Goal: Task Accomplishment & Management: Complete application form

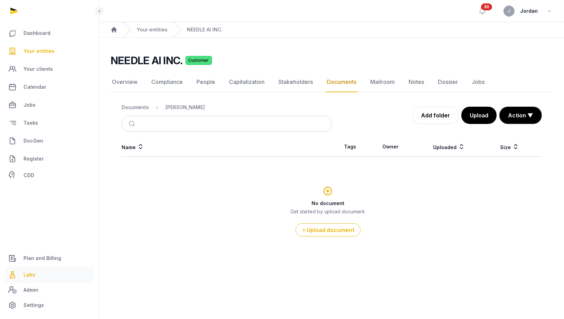
click at [38, 281] on link "Labs" at bounding box center [50, 275] width 88 height 17
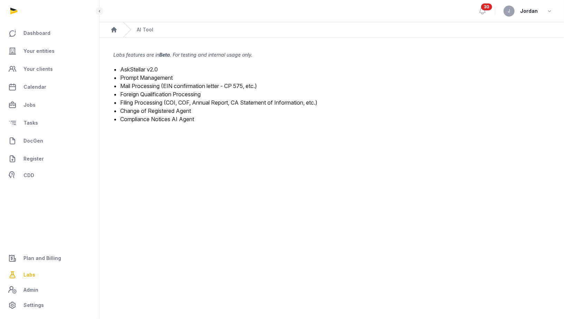
click at [172, 112] on link "Change of Registered Agent" at bounding box center [155, 110] width 71 height 7
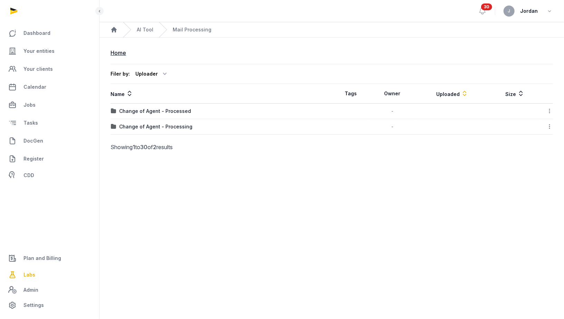
click at [206, 126] on div "Change of Agent - Processing" at bounding box center [221, 126] width 221 height 7
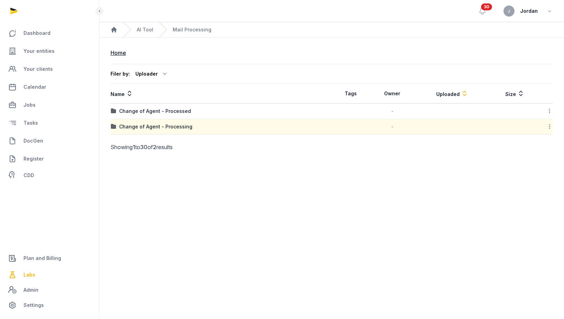
click at [206, 126] on div "Change of Agent - Processing" at bounding box center [221, 126] width 221 height 7
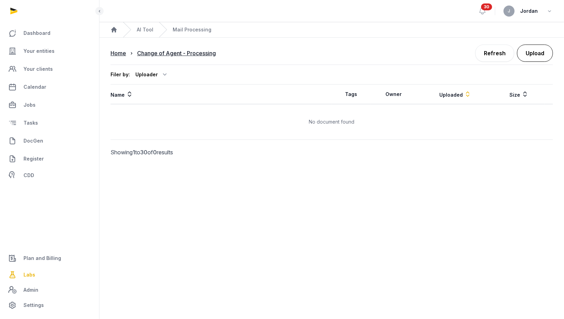
click at [528, 61] on button "Upload" at bounding box center [535, 53] width 36 height 17
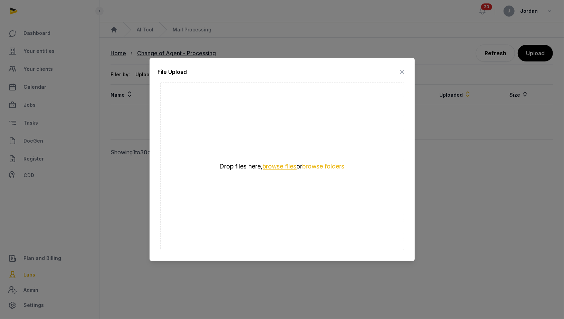
click at [286, 168] on button "browse files" at bounding box center [280, 166] width 34 height 7
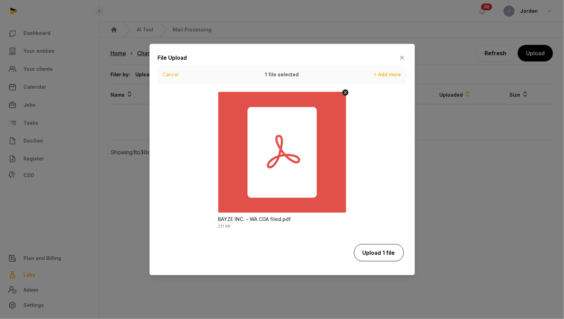
click at [380, 254] on button "Upload 1 file" at bounding box center [379, 252] width 50 height 17
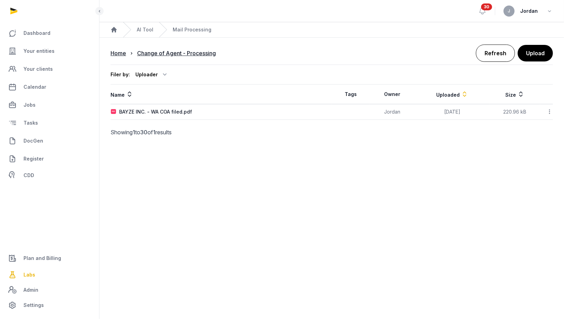
click at [506, 50] on link "Refresh" at bounding box center [495, 53] width 39 height 17
click at [502, 53] on link "Refresh" at bounding box center [495, 53] width 39 height 17
click at [503, 49] on link "Refresh" at bounding box center [495, 53] width 39 height 17
click at [544, 110] on div at bounding box center [547, 112] width 12 height 10
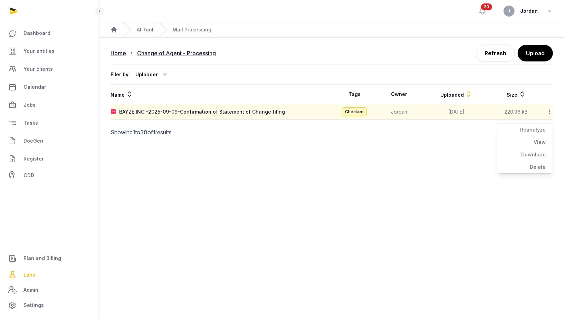
click at [495, 72] on div "Filer by: Uploader All members [PERSON_NAME] [PERSON_NAME] [PERSON_NAME] Nari […" at bounding box center [332, 75] width 443 height 20
click at [495, 51] on link "Refresh" at bounding box center [495, 53] width 39 height 17
click at [554, 112] on main "Home Change of Agent - Processing Refresh Upload Filer by: Uploader All members…" at bounding box center [332, 100] width 465 height 111
click at [550, 112] on icon at bounding box center [550, 111] width 6 height 7
click at [546, 136] on div "View" at bounding box center [525, 142] width 55 height 12
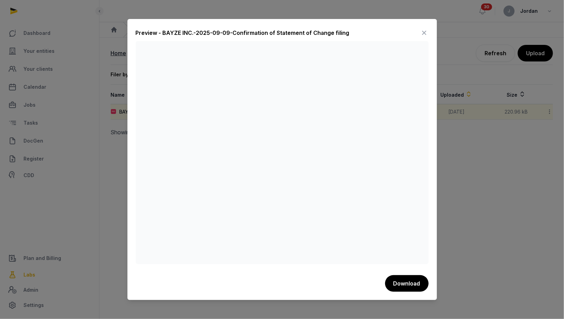
click at [421, 32] on icon at bounding box center [425, 32] width 8 height 11
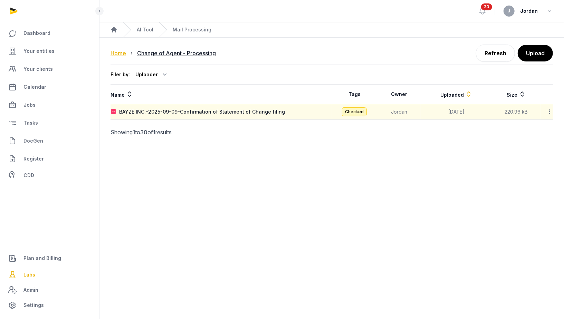
click at [122, 53] on div "Home" at bounding box center [119, 53] width 16 height 8
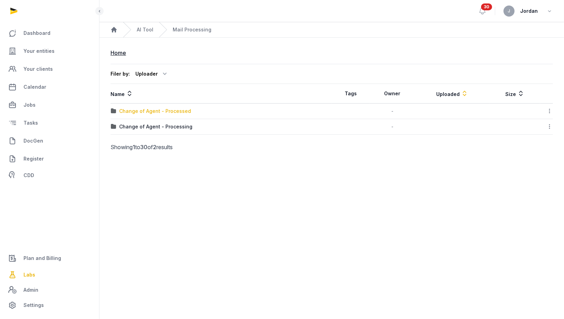
click at [183, 112] on div "Change of Agent - Processed" at bounding box center [155, 111] width 72 height 7
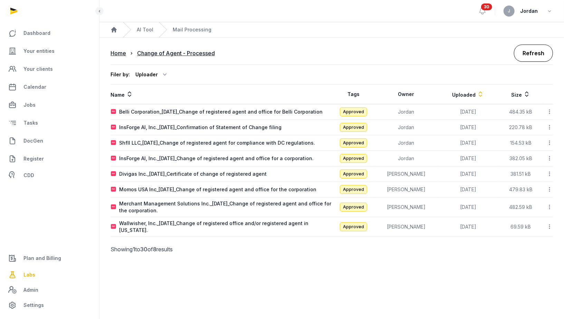
click at [524, 49] on link "Refresh" at bounding box center [533, 53] width 39 height 17
click at [123, 55] on div "Home" at bounding box center [119, 53] width 16 height 8
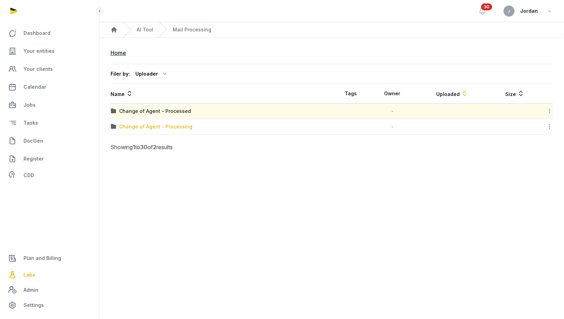
click at [175, 127] on div "Change of Agent - Processing" at bounding box center [155, 126] width 73 height 7
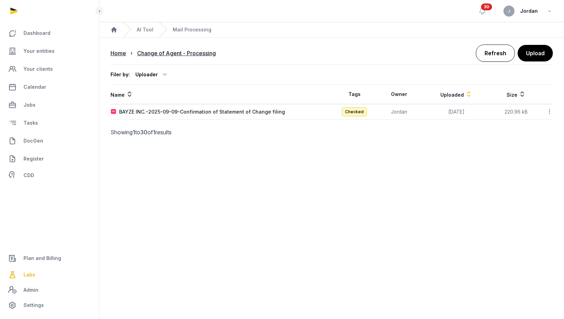
click at [491, 56] on link "Refresh" at bounding box center [495, 53] width 39 height 17
click at [552, 109] on icon at bounding box center [550, 111] width 6 height 7
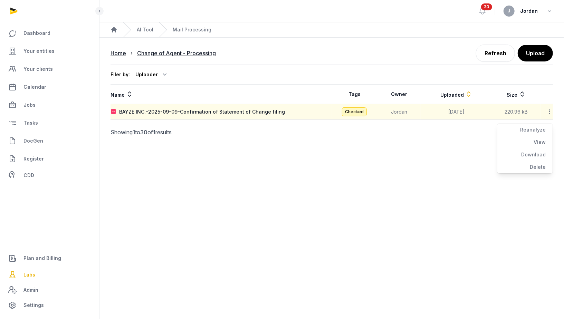
click at [418, 120] on div at bounding box center [332, 132] width 216 height 25
click at [499, 65] on div "Filer by: Uploader All members [PERSON_NAME] [PERSON_NAME] [PERSON_NAME] Nari […" at bounding box center [332, 75] width 443 height 20
click at [499, 57] on link "Refresh" at bounding box center [495, 53] width 39 height 17
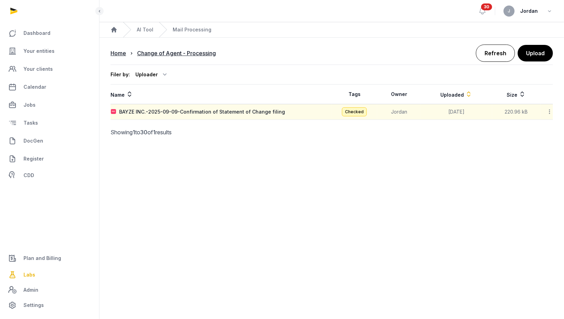
click at [499, 57] on link "Refresh" at bounding box center [495, 53] width 39 height 17
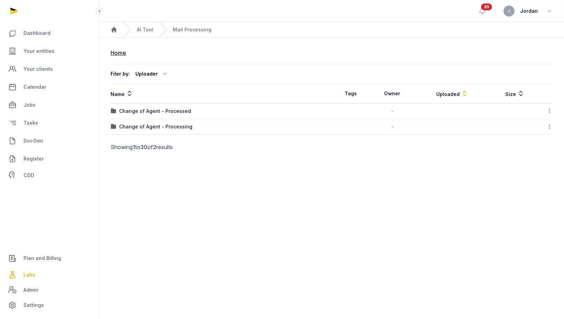
click at [299, 127] on div "Change of Agent - Processing" at bounding box center [221, 126] width 221 height 7
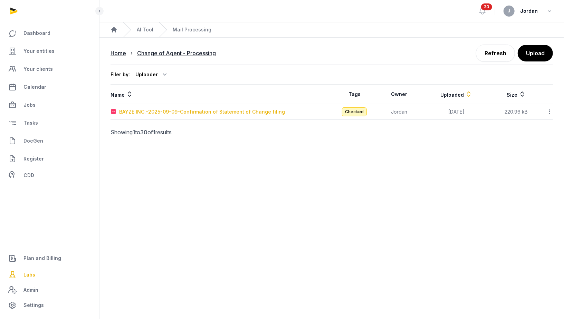
click at [183, 110] on div "BAYZE INC.-2025-09-09-Confirmation of Statement of Change filing" at bounding box center [202, 111] width 166 height 7
type input "**********"
type textarea "**********"
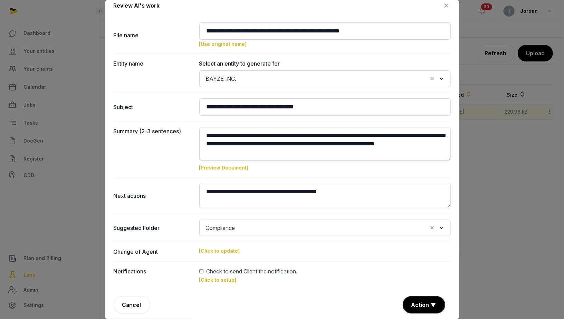
scroll to position [9, 0]
click at [265, 230] on input "Search for option" at bounding box center [332, 228] width 189 height 10
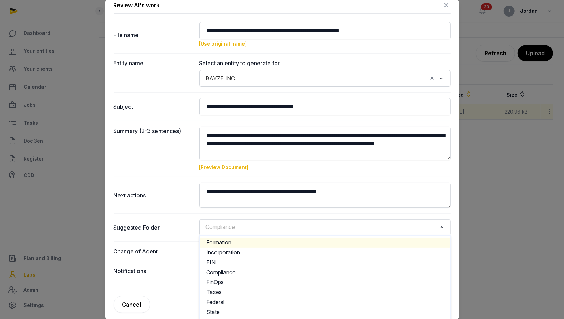
scroll to position [27, 0]
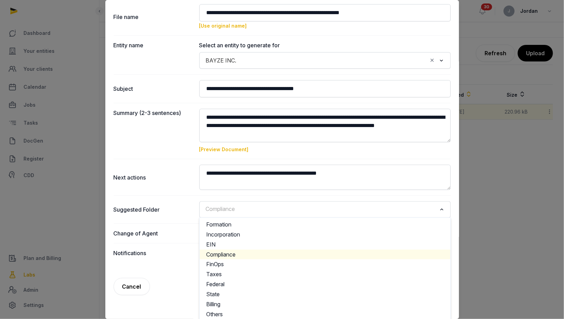
click at [259, 252] on li "Compliance" at bounding box center [325, 255] width 251 height 10
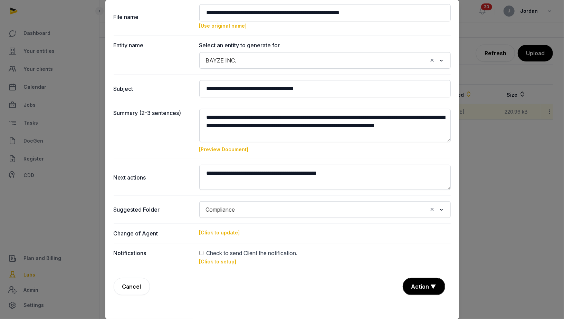
scroll to position [9, 0]
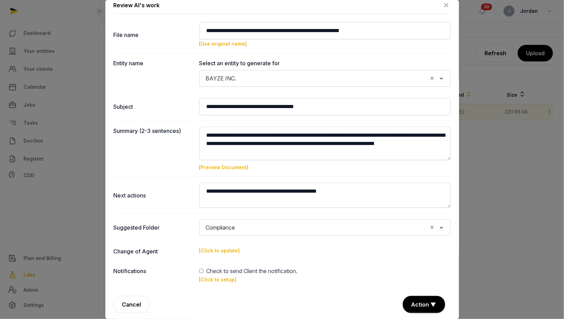
click at [220, 251] on link "[Click to update]" at bounding box center [219, 250] width 41 height 7
type input "**********"
type input "********"
type input "**"
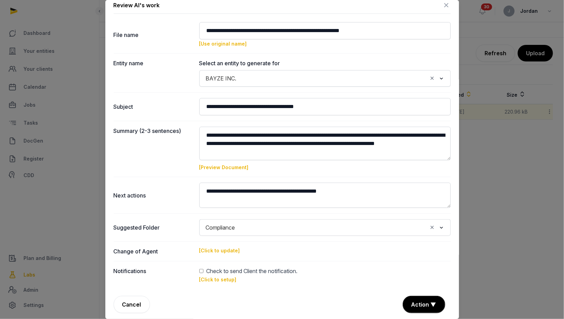
type input "**********"
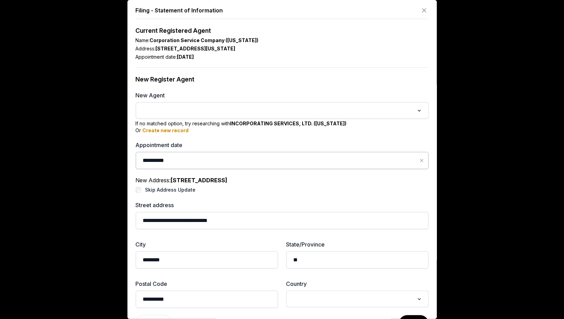
scroll to position [0, 0]
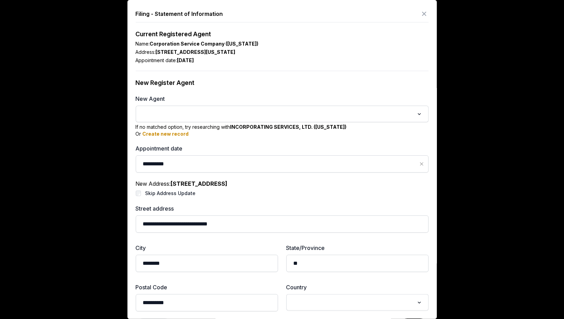
click at [342, 111] on input "Search for option" at bounding box center [277, 114] width 275 height 10
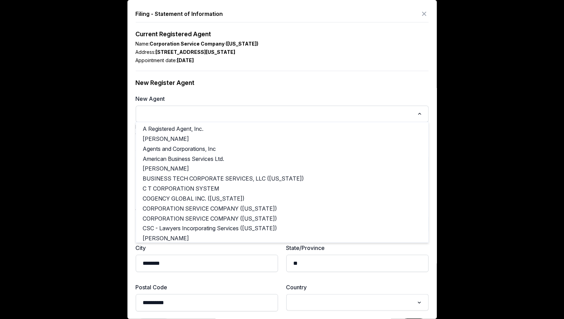
click at [101, 133] on div at bounding box center [282, 159] width 564 height 319
click at [234, 114] on input "Search for option" at bounding box center [277, 114] width 275 height 10
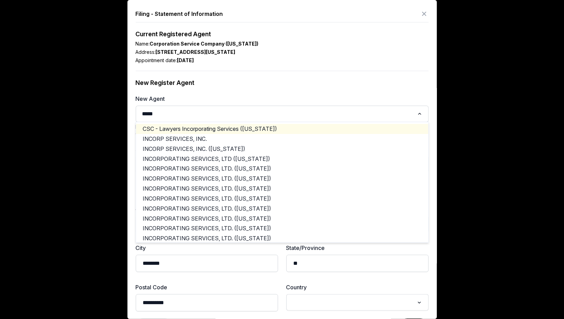
type input "*****"
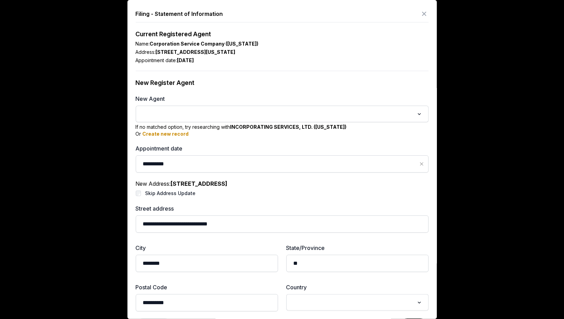
click at [265, 88] on div "New Register Agent" at bounding box center [282, 82] width 293 height 23
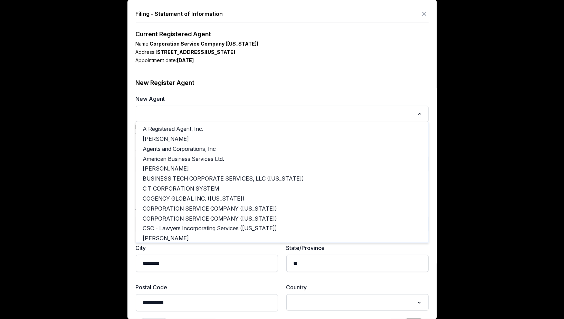
click at [254, 109] on input "Search for option" at bounding box center [277, 114] width 275 height 10
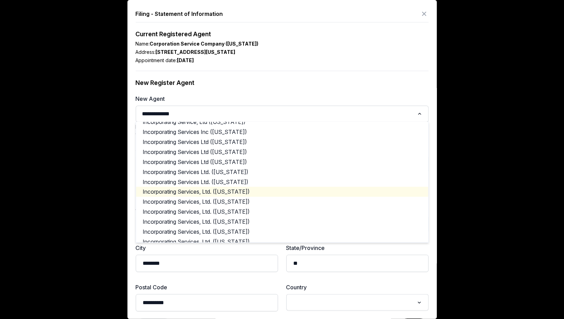
scroll to position [104, 0]
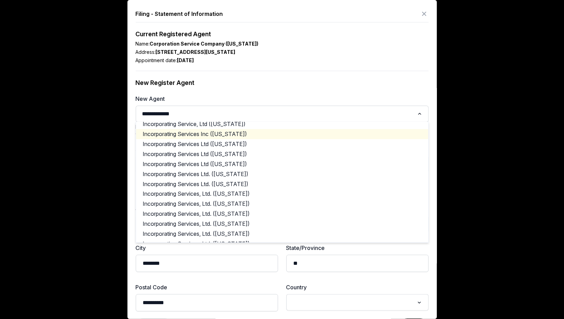
click at [245, 134] on li "Incorporating Services Inc (Washington)" at bounding box center [282, 134] width 292 height 10
type input "**********"
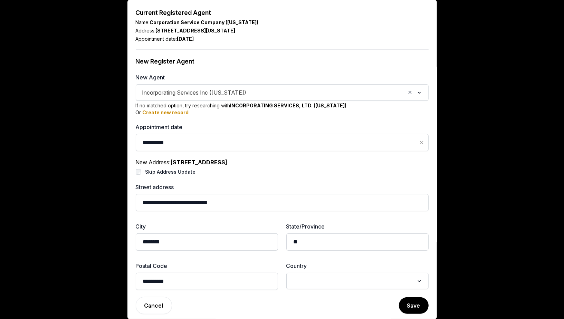
scroll to position [23, 0]
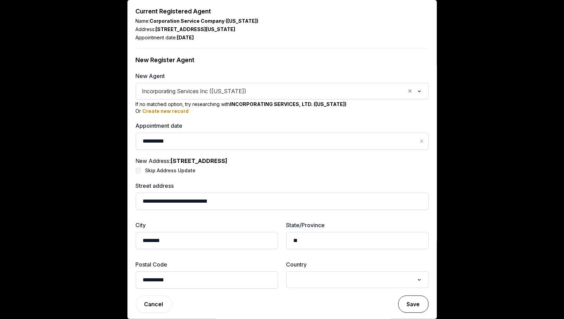
click at [416, 303] on button "Save" at bounding box center [413, 304] width 30 height 17
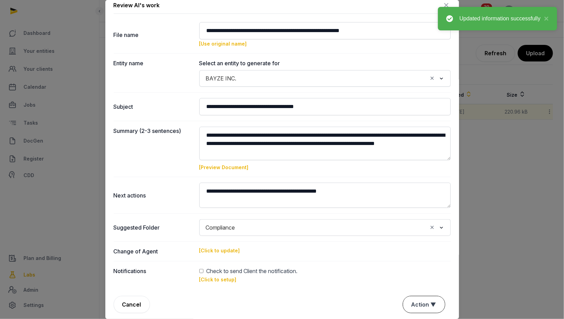
click at [427, 306] on button "Action ▼" at bounding box center [424, 304] width 42 height 17
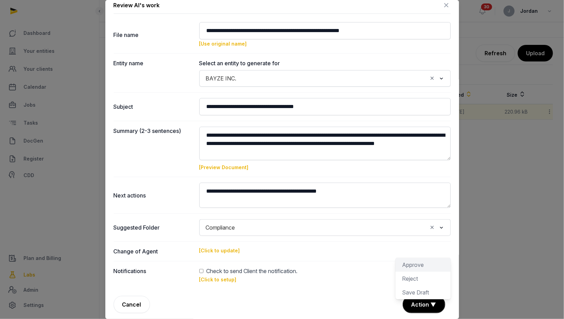
click at [428, 266] on div "Approve" at bounding box center [423, 265] width 55 height 14
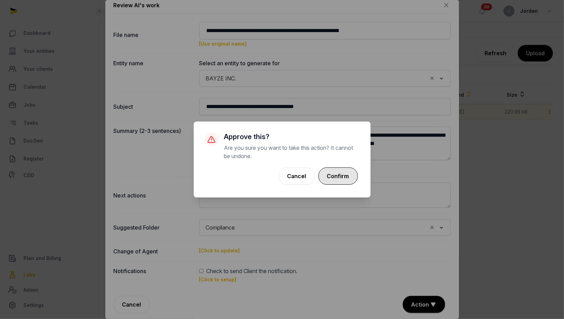
click at [344, 183] on button "Confirm" at bounding box center [338, 176] width 39 height 17
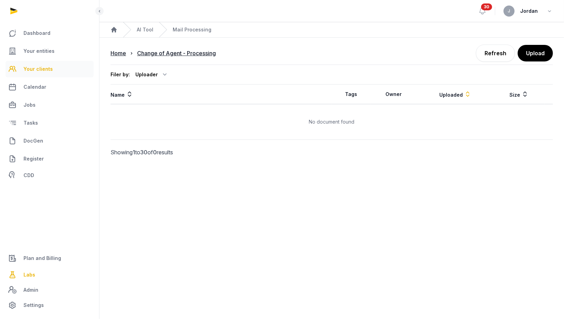
click at [39, 67] on span "Your clients" at bounding box center [37, 69] width 29 height 8
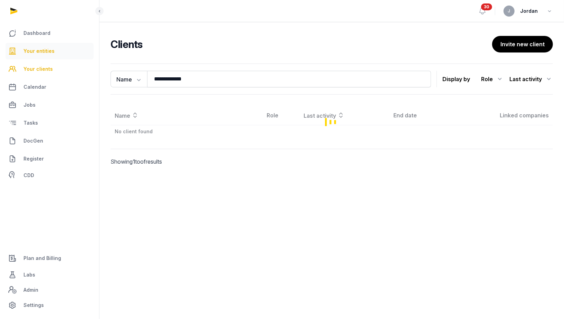
click at [46, 53] on span "Your entities" at bounding box center [38, 51] width 31 height 8
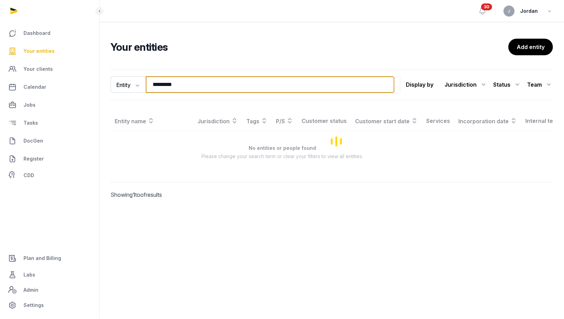
click at [169, 88] on input "********" at bounding box center [270, 84] width 249 height 17
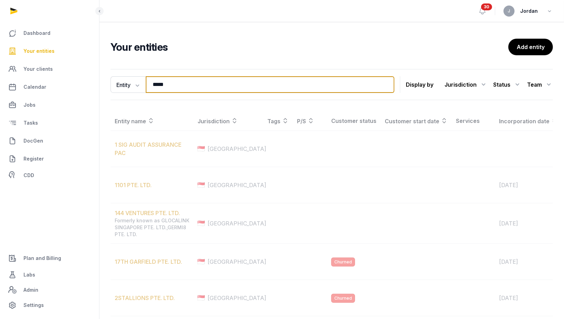
type input "*****"
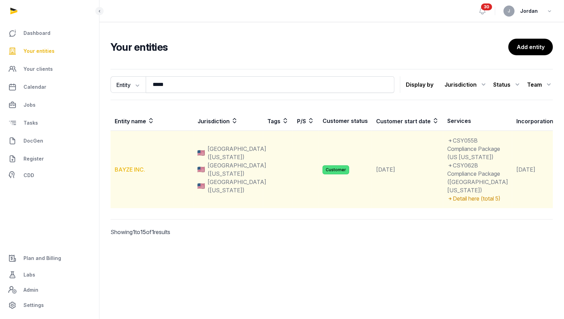
click at [130, 173] on link "BAYZE INC." at bounding box center [130, 169] width 30 height 7
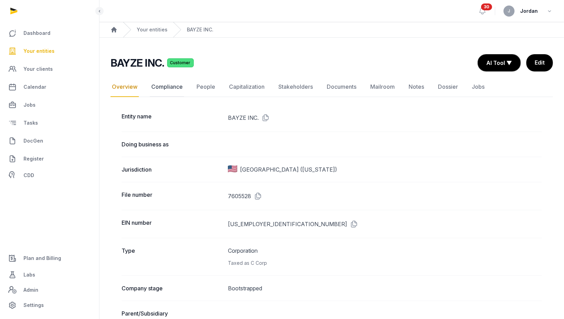
click at [174, 87] on link "Compliance" at bounding box center [167, 87] width 34 height 20
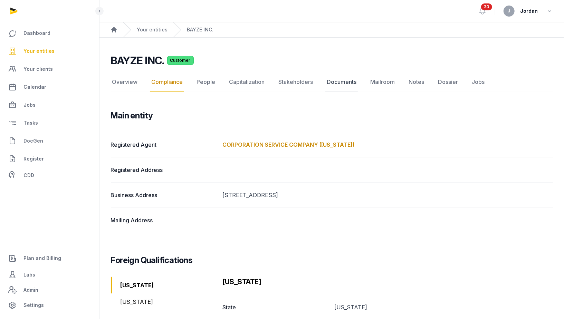
click at [328, 80] on link "Documents" at bounding box center [341, 82] width 32 height 20
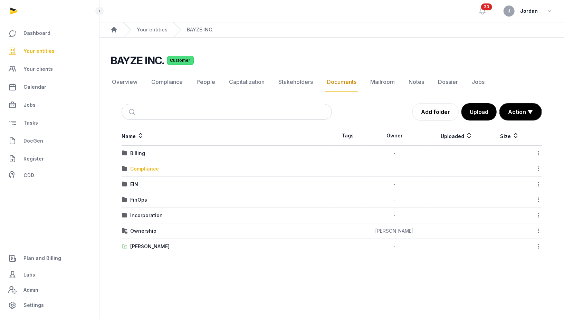
click at [155, 168] on div "Compliance" at bounding box center [144, 169] width 29 height 7
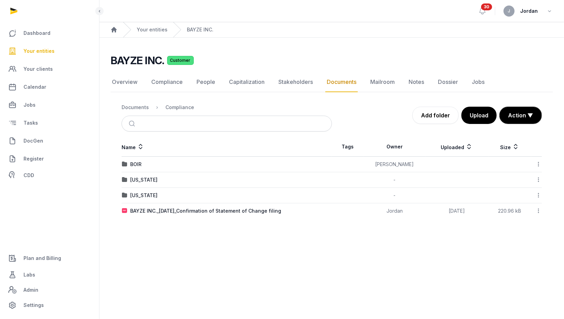
click at [540, 211] on icon at bounding box center [539, 210] width 6 height 7
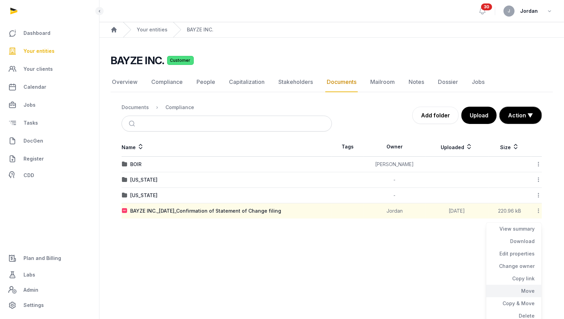
click at [525, 291] on div "Move" at bounding box center [514, 291] width 55 height 12
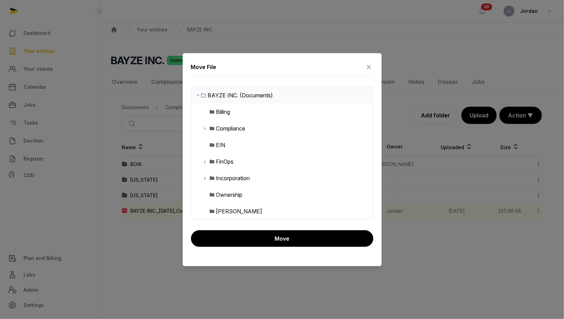
click at [230, 129] on div "Compliance" at bounding box center [230, 128] width 29 height 8
click at [206, 130] on icon at bounding box center [205, 128] width 6 height 8
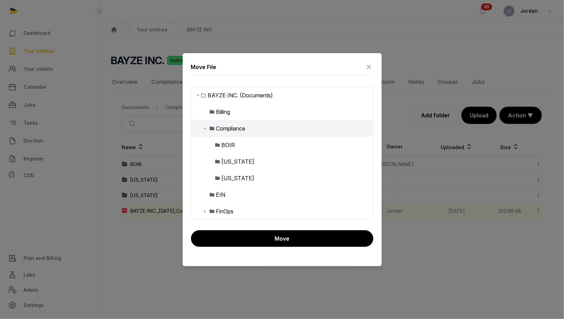
click at [229, 175] on div "WASHINGTON" at bounding box center [238, 178] width 33 height 8
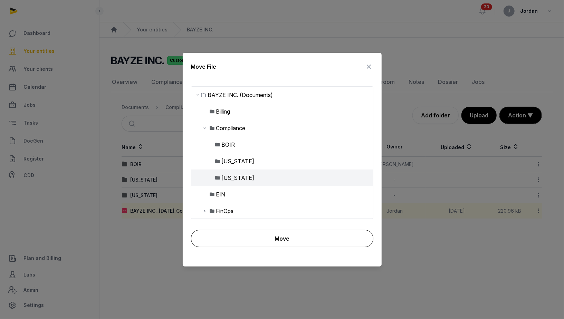
click at [244, 237] on button "Move" at bounding box center [282, 238] width 182 height 17
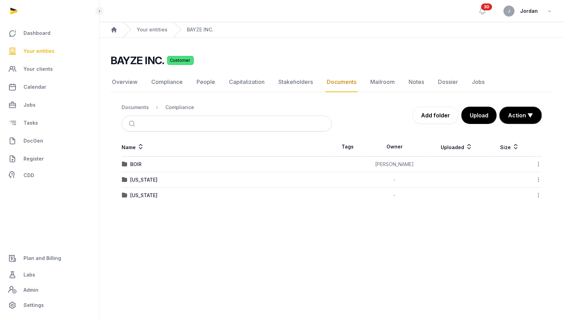
click at [158, 195] on div "WASHINGTON" at bounding box center [143, 195] width 27 height 7
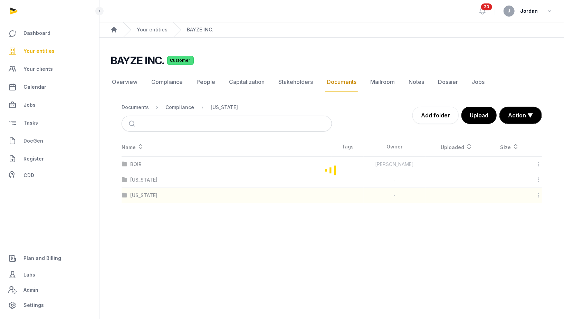
click at [161, 195] on div "Loading" at bounding box center [332, 170] width 443 height 66
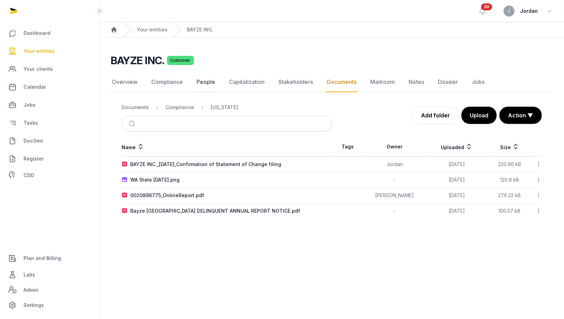
click at [202, 86] on link "People" at bounding box center [205, 82] width 21 height 20
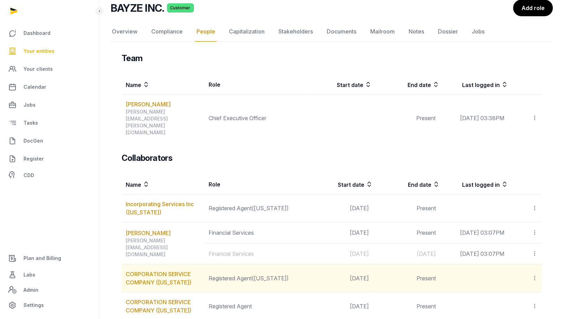
scroll to position [53, 0]
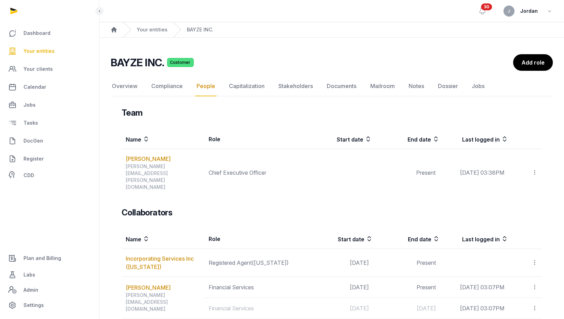
click at [58, 50] on link "Your entities" at bounding box center [50, 51] width 88 height 17
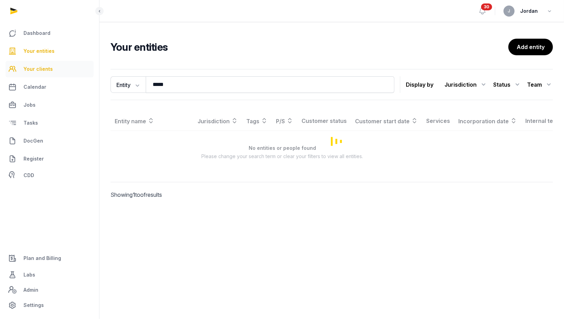
click at [49, 70] on span "Your clients" at bounding box center [37, 69] width 29 height 8
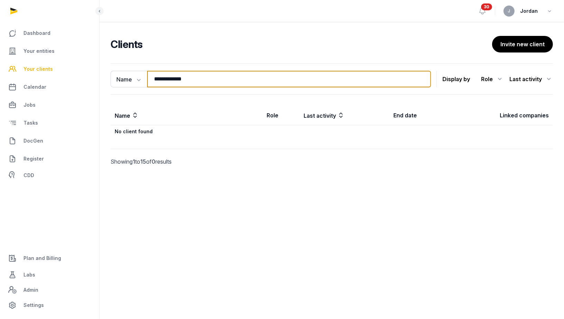
click at [162, 83] on input "**********" at bounding box center [289, 79] width 284 height 17
type input "******"
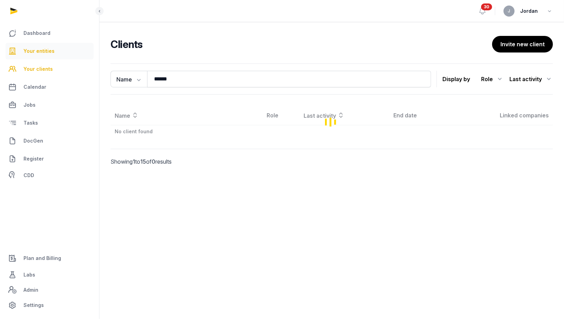
click at [63, 53] on link "Your entities" at bounding box center [50, 51] width 88 height 17
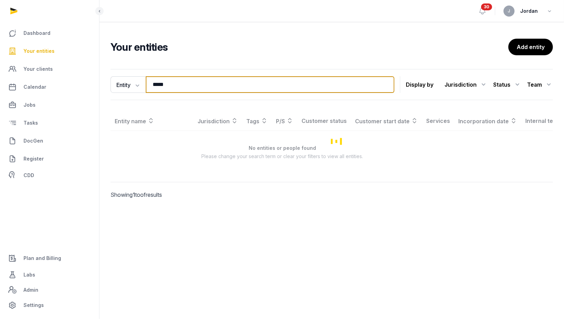
click at [154, 86] on input "*****" at bounding box center [270, 84] width 249 height 17
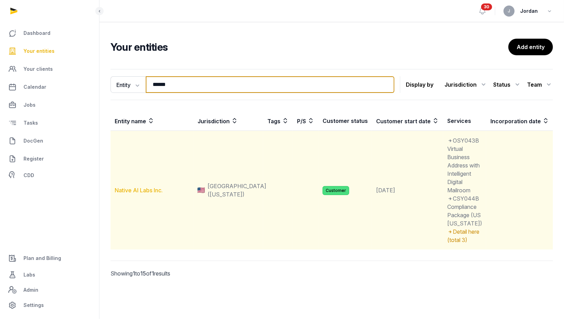
type input "******"
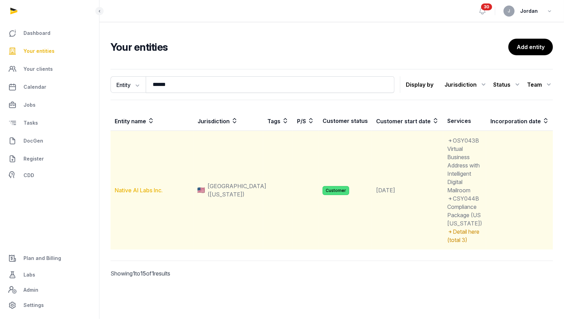
click at [141, 194] on link "Native AI Labs Inc." at bounding box center [139, 190] width 48 height 7
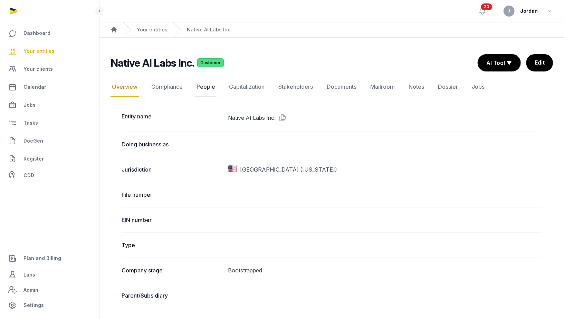
click at [208, 86] on link "People" at bounding box center [205, 87] width 21 height 20
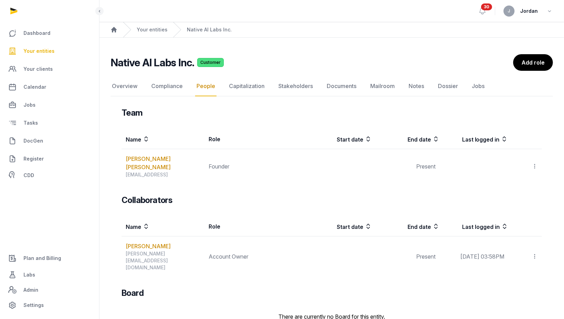
click at [46, 54] on span "Your entities" at bounding box center [38, 51] width 31 height 8
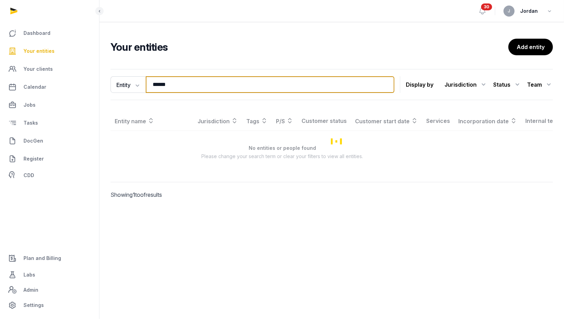
click at [161, 90] on input "******" at bounding box center [270, 84] width 249 height 17
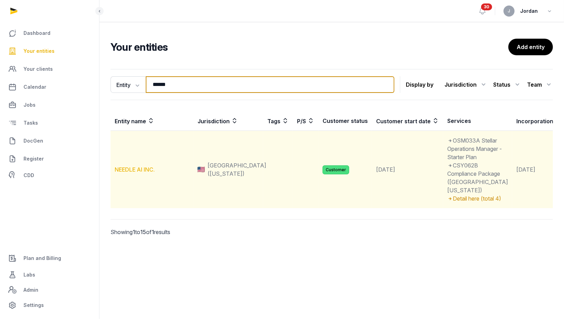
type input "******"
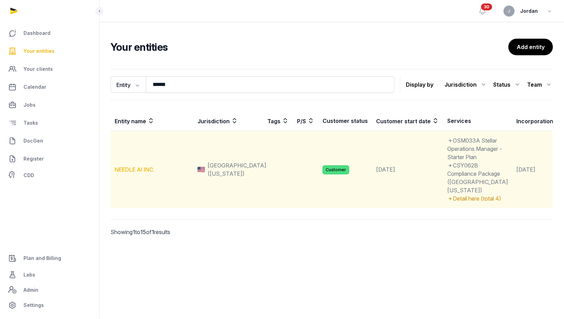
click at [146, 173] on link "NEEDLE AI INC." at bounding box center [135, 169] width 40 height 7
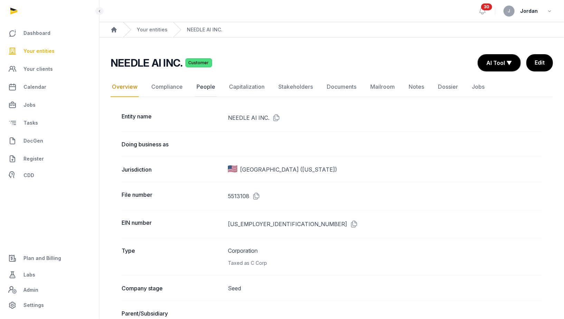
click at [203, 87] on link "People" at bounding box center [205, 87] width 21 height 20
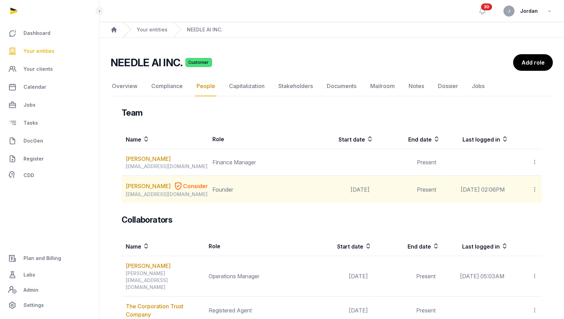
click at [537, 189] on icon at bounding box center [535, 189] width 6 height 7
click at [528, 210] on span "Invite user" at bounding box center [518, 208] width 26 height 7
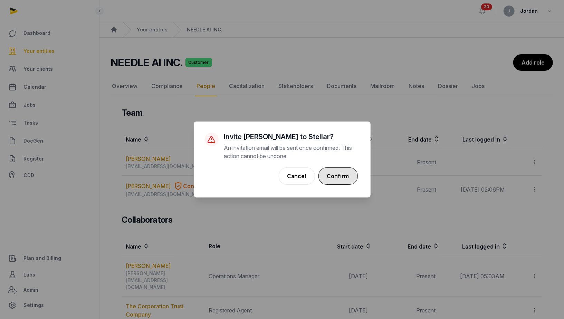
click at [341, 179] on button "Confirm" at bounding box center [338, 176] width 39 height 17
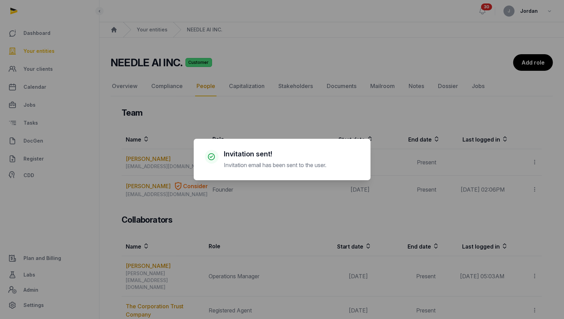
click at [298, 200] on div "× Invitation sent! Invitation email has been sent to the user. Cancel No OK" at bounding box center [282, 159] width 564 height 319
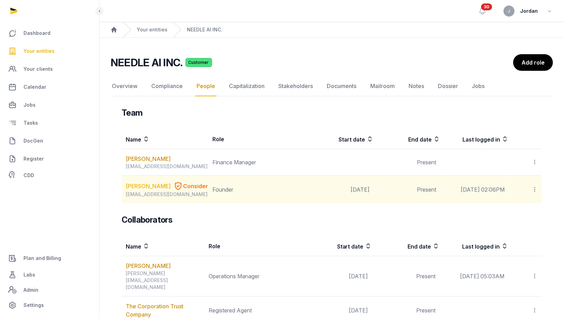
click at [140, 189] on link "KIYAN FOROUGHI" at bounding box center [148, 186] width 45 height 8
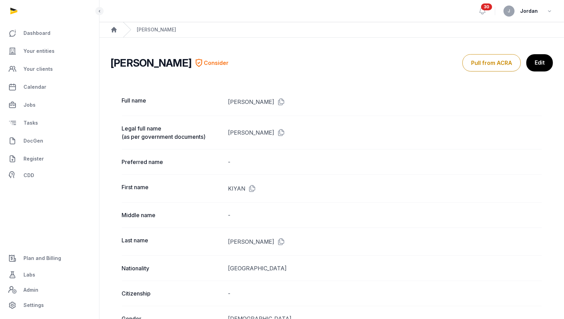
click at [152, 26] on div "Kiyan Foroughi" at bounding box center [149, 29] width 53 height 15
click at [152, 28] on div "Kiyan Foroughi" at bounding box center [156, 29] width 39 height 7
click at [57, 53] on link "Your entities" at bounding box center [50, 51] width 88 height 17
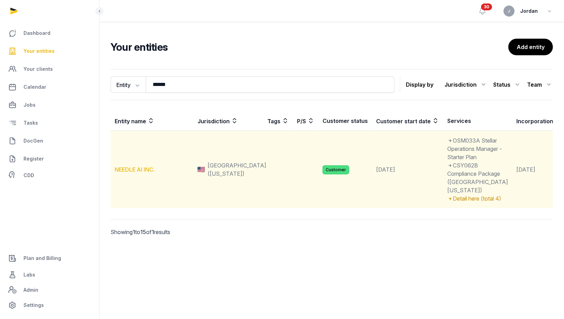
click at [136, 173] on link "NEEDLE AI INC." at bounding box center [135, 169] width 40 height 7
